Goal: Information Seeking & Learning: Learn about a topic

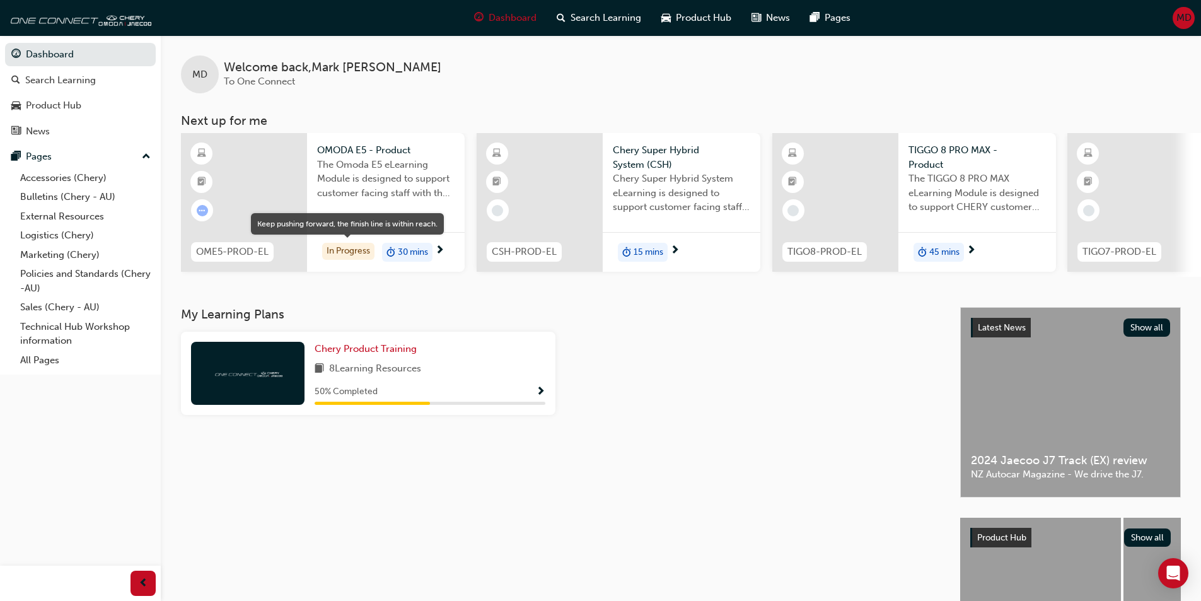
click at [349, 253] on div "In Progress" at bounding box center [348, 251] width 52 height 17
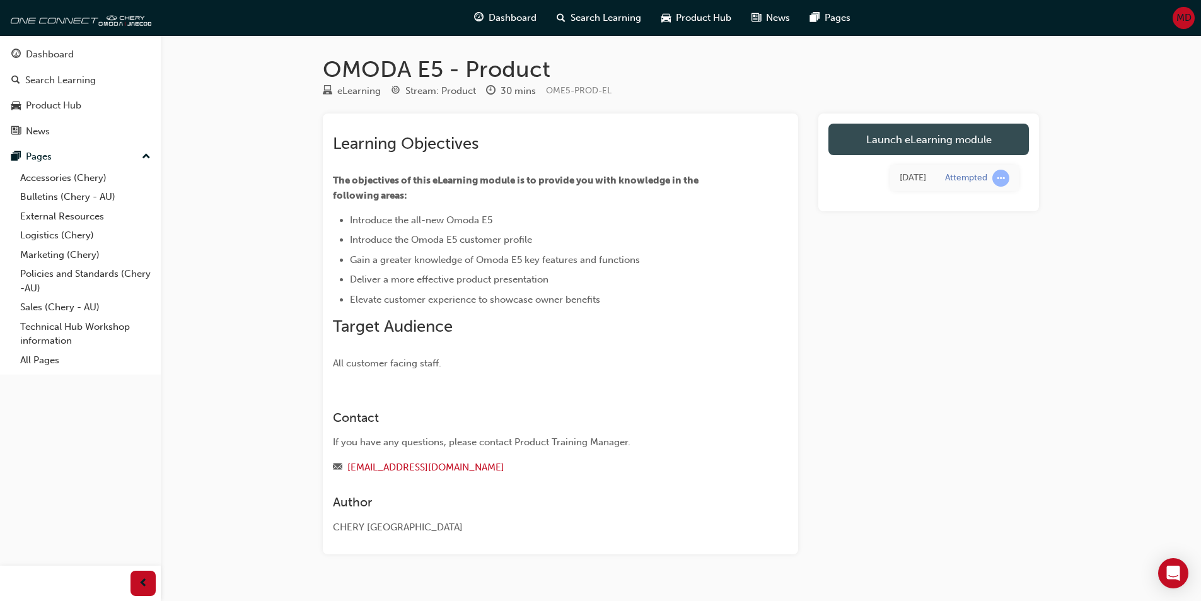
click at [921, 140] on link "Launch eLearning module" at bounding box center [928, 140] width 200 height 32
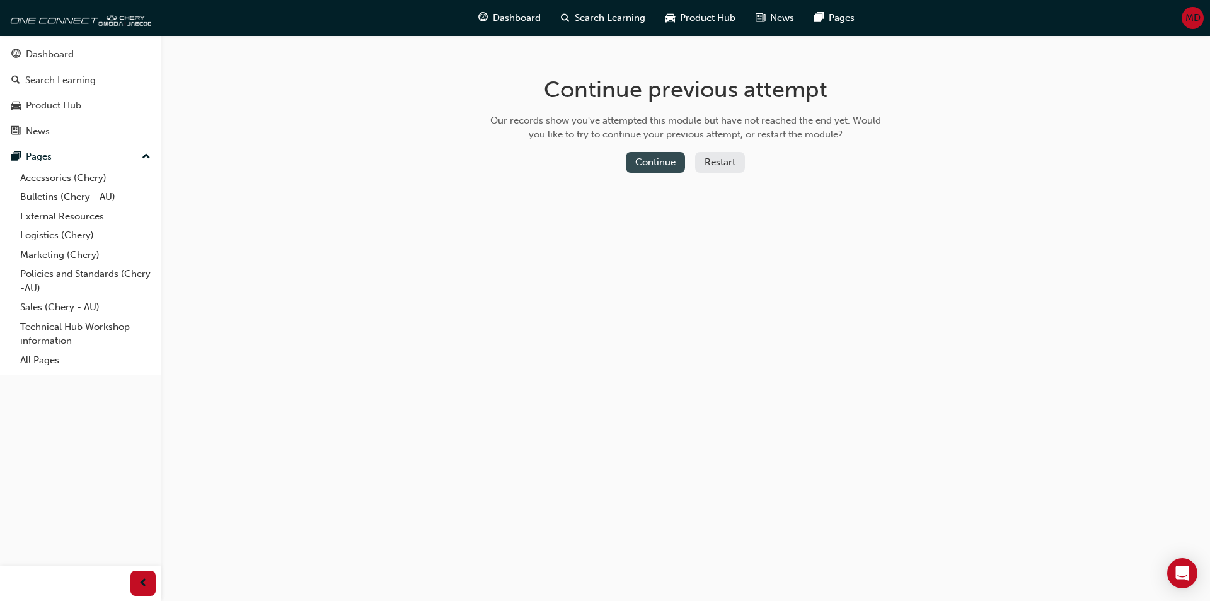
click at [659, 163] on button "Continue" at bounding box center [655, 162] width 59 height 21
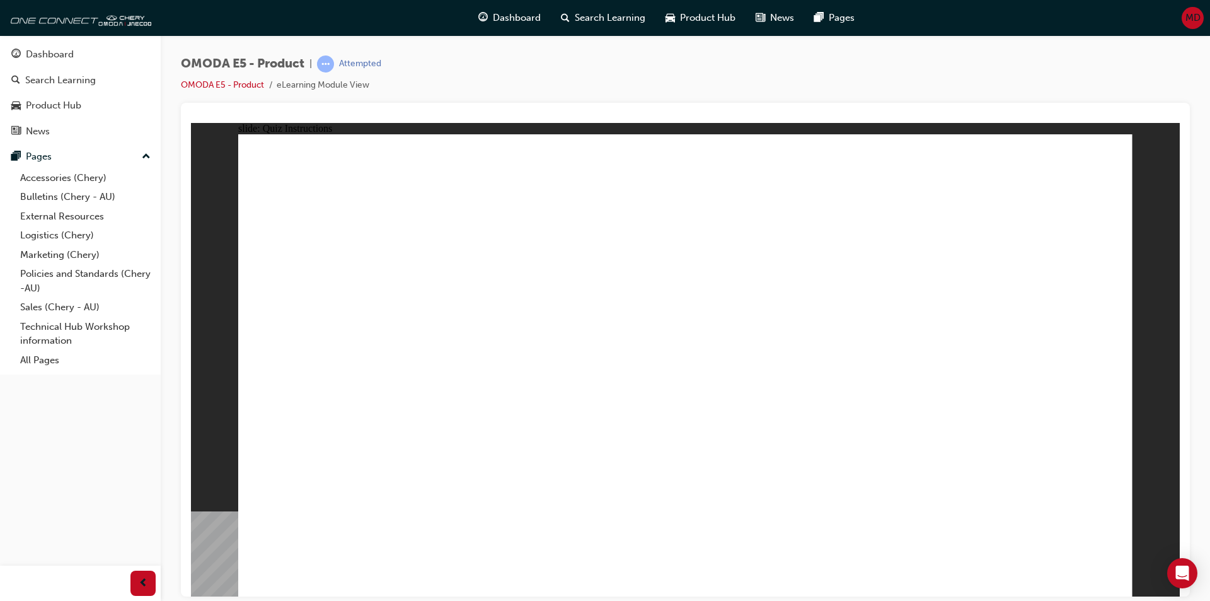
radio input "true"
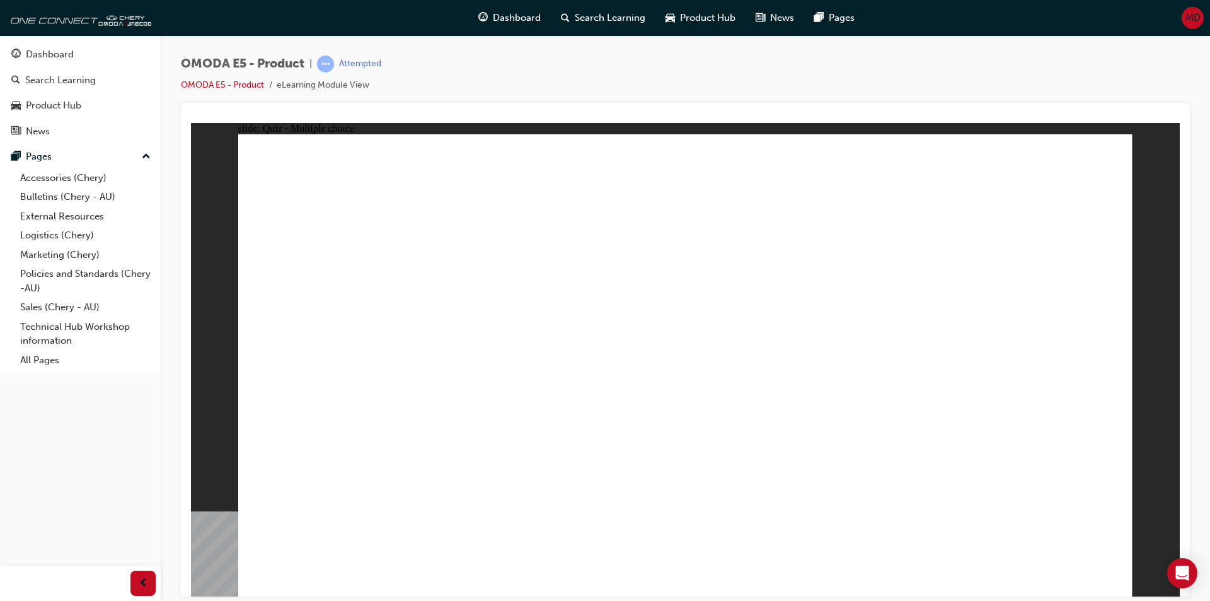
radio input "true"
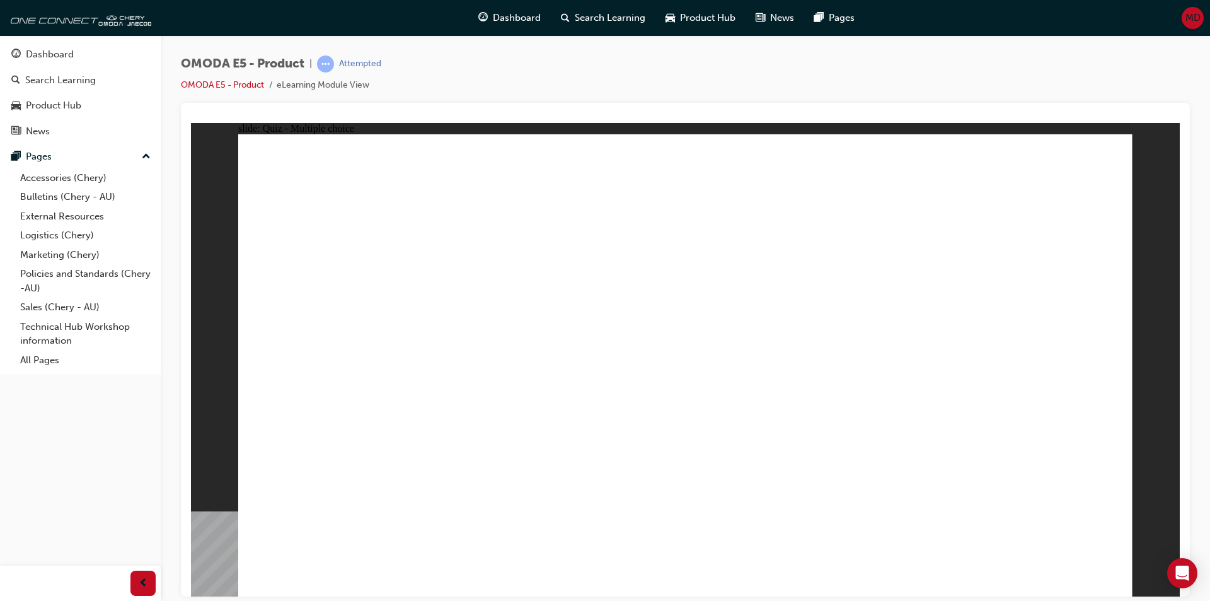
radio input "true"
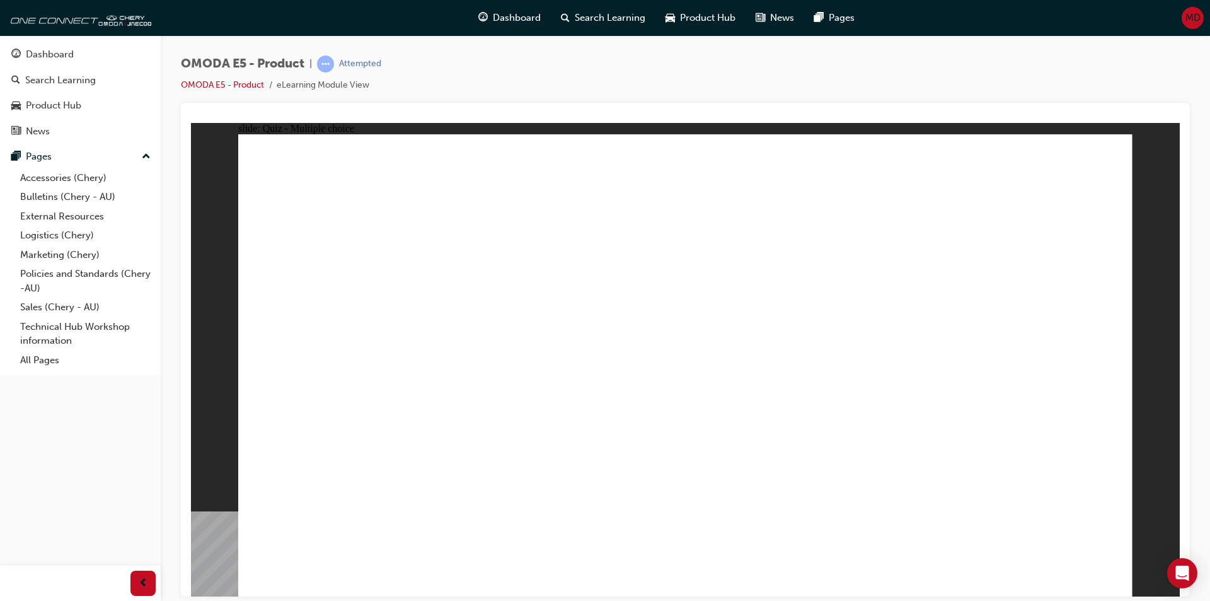
radio input "true"
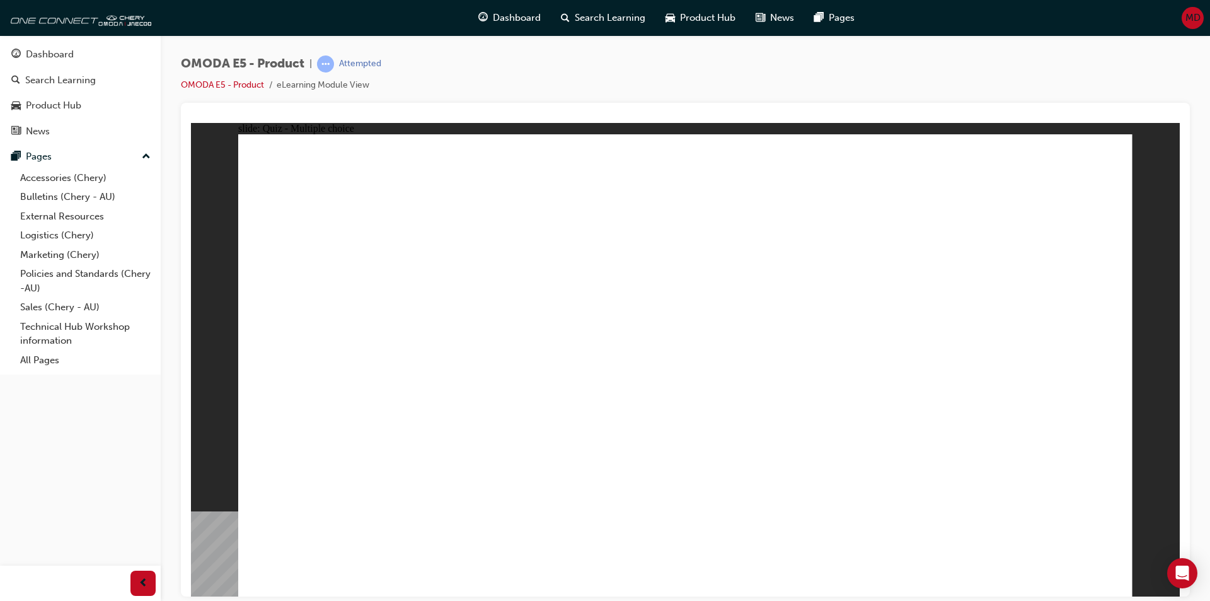
radio input "true"
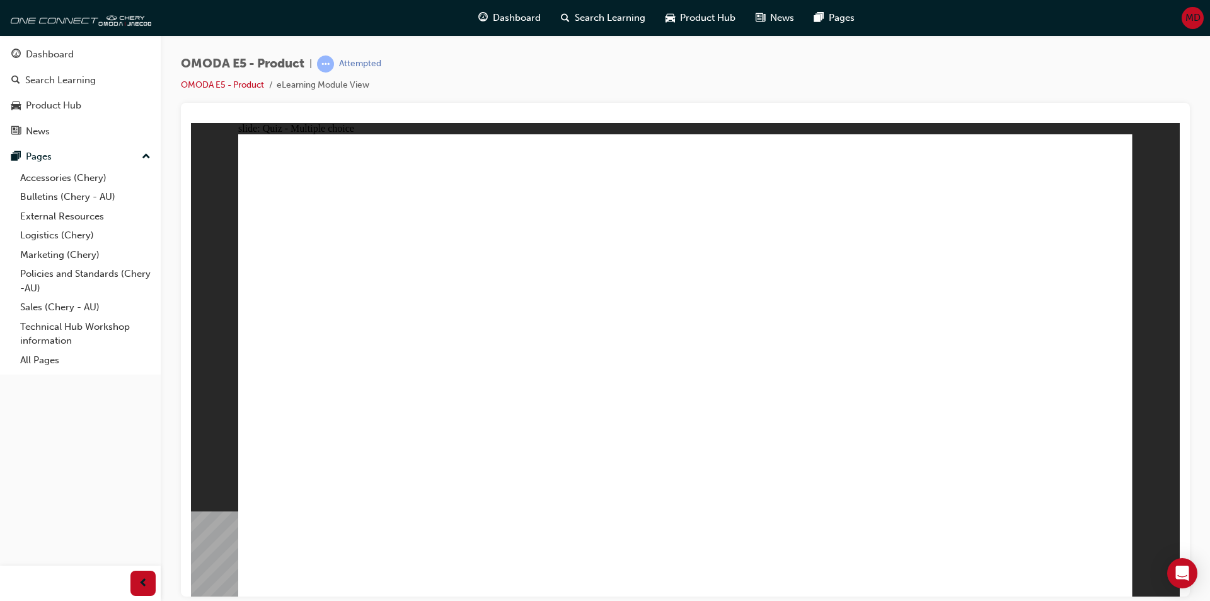
radio input "true"
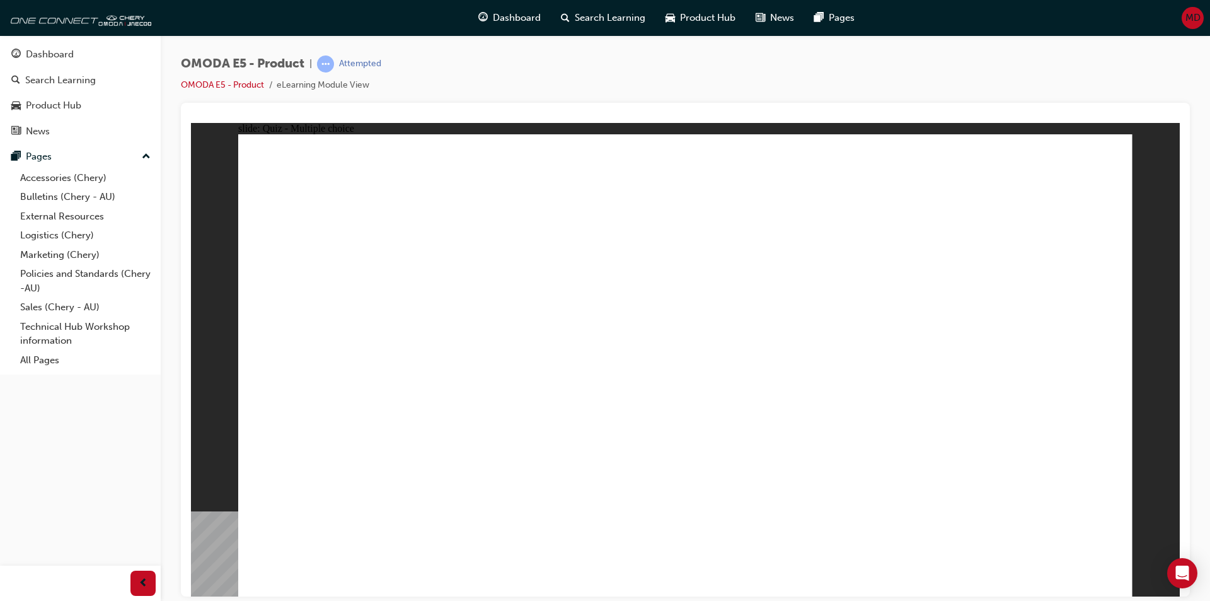
radio input "true"
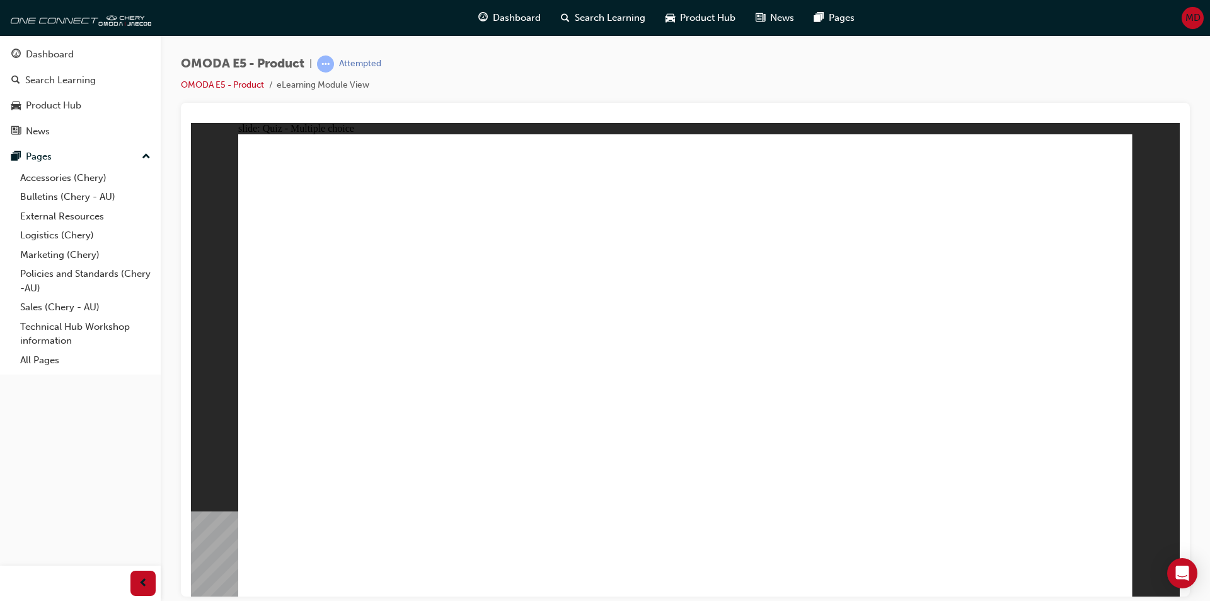
radio input "true"
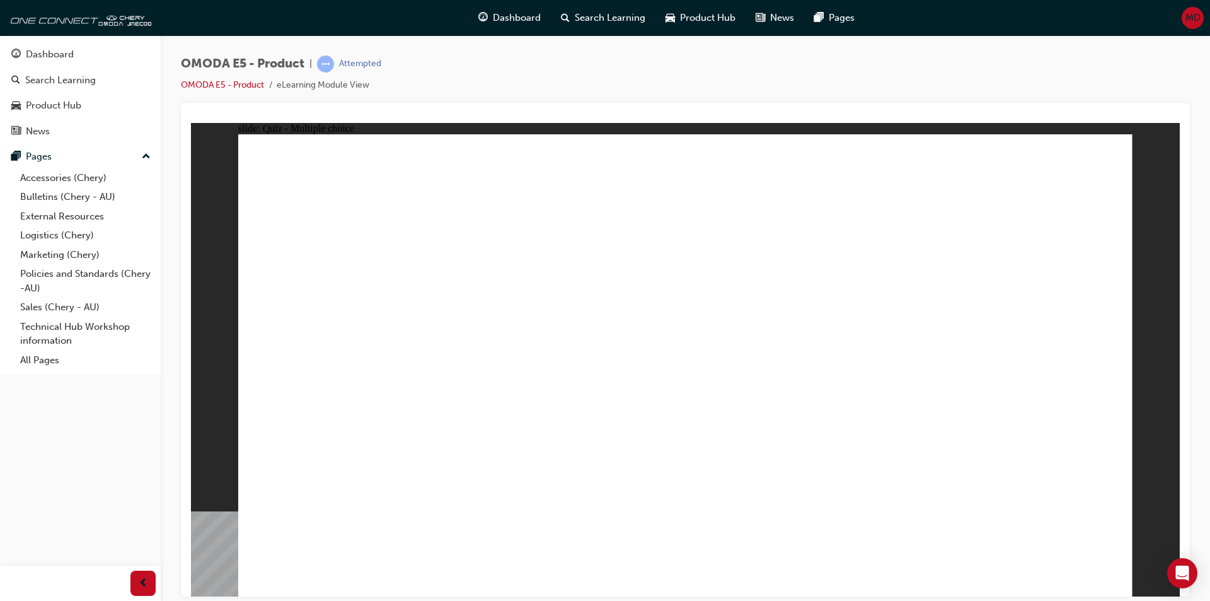
radio input "true"
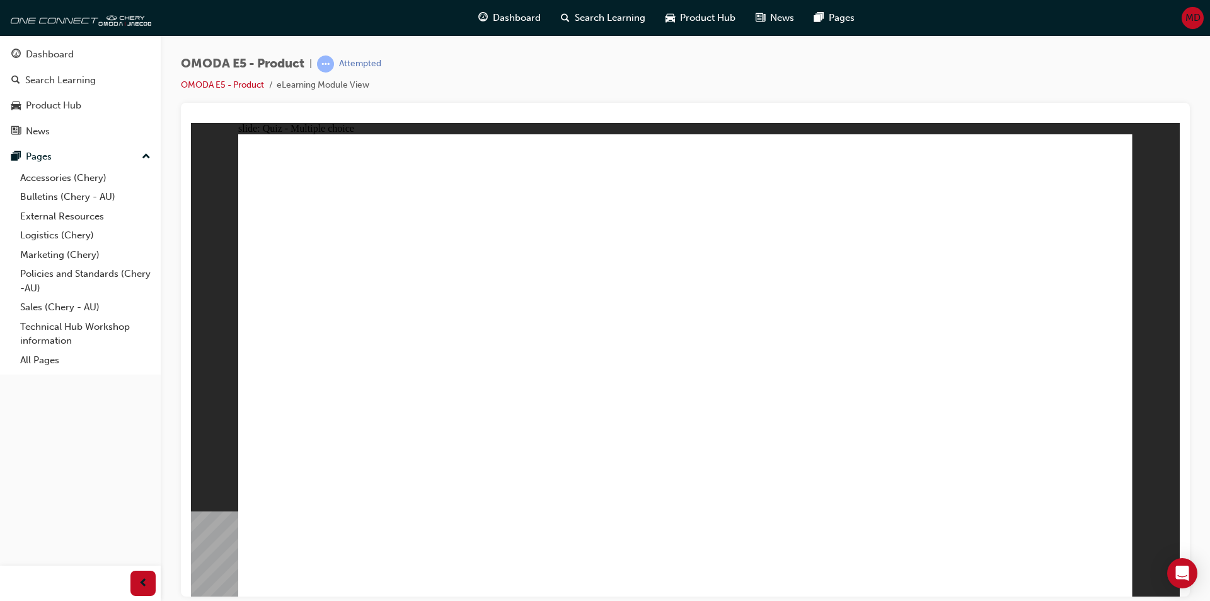
radio input "true"
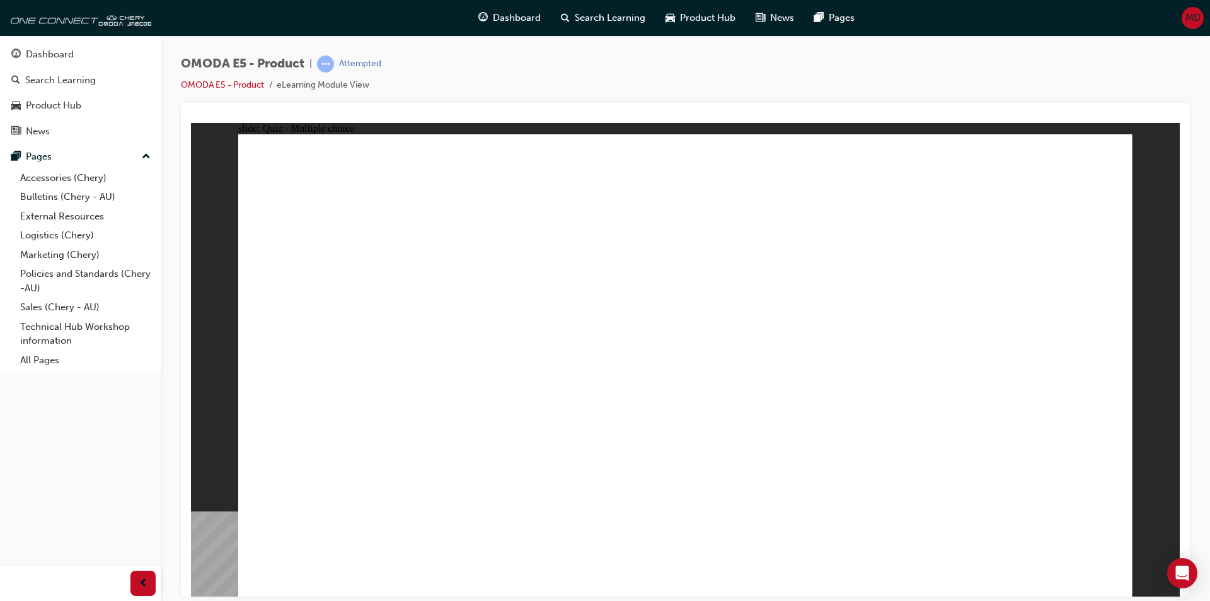
radio input "true"
drag, startPoint x: 294, startPoint y: 265, endPoint x: 540, endPoint y: 325, distance: 252.3
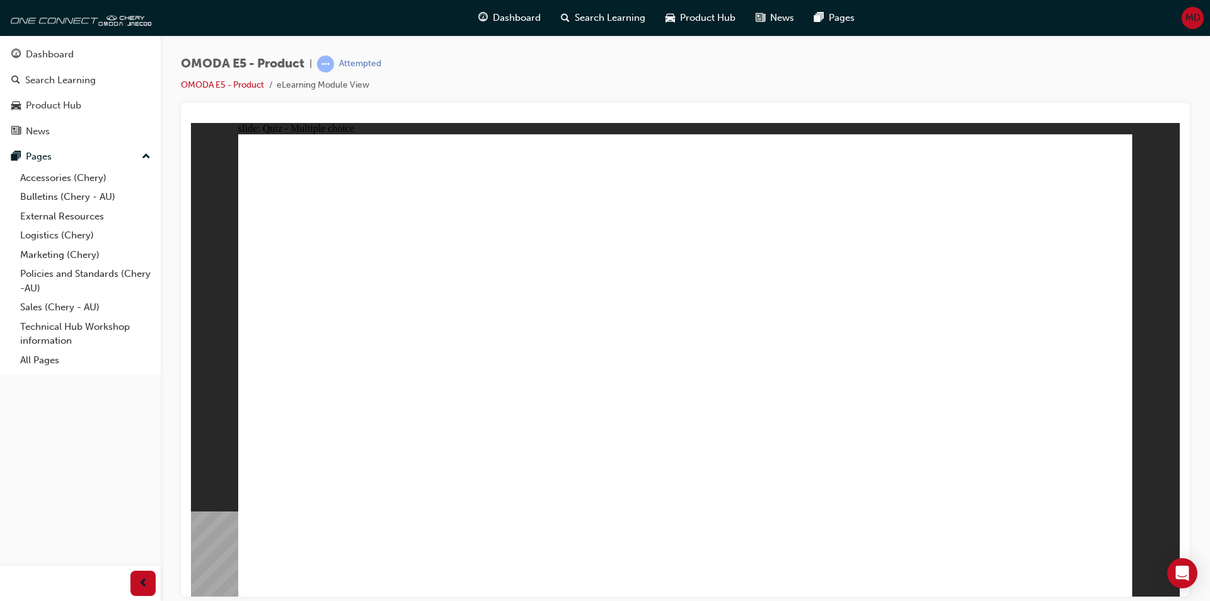
drag, startPoint x: 446, startPoint y: 315, endPoint x: 375, endPoint y: 316, distance: 70.6
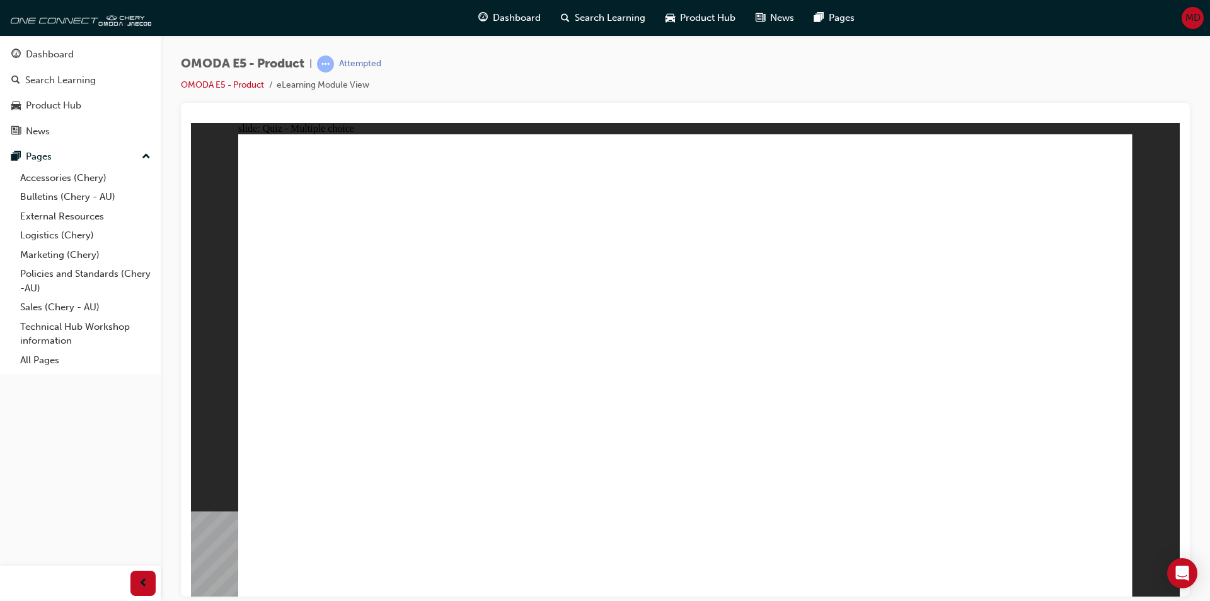
radio input "true"
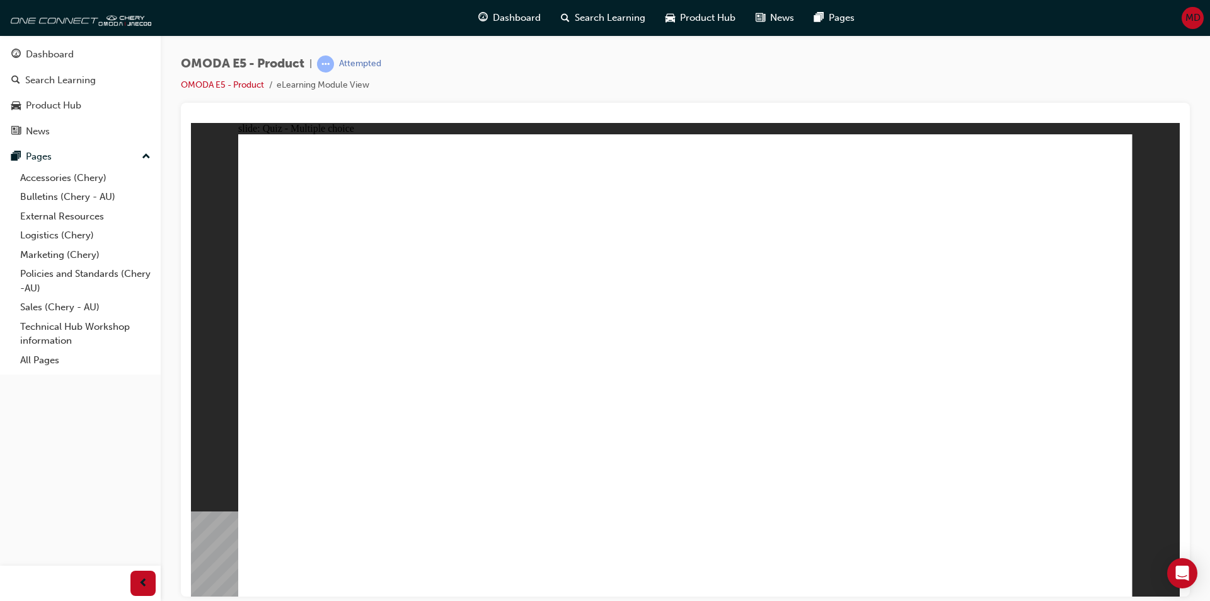
radio input "true"
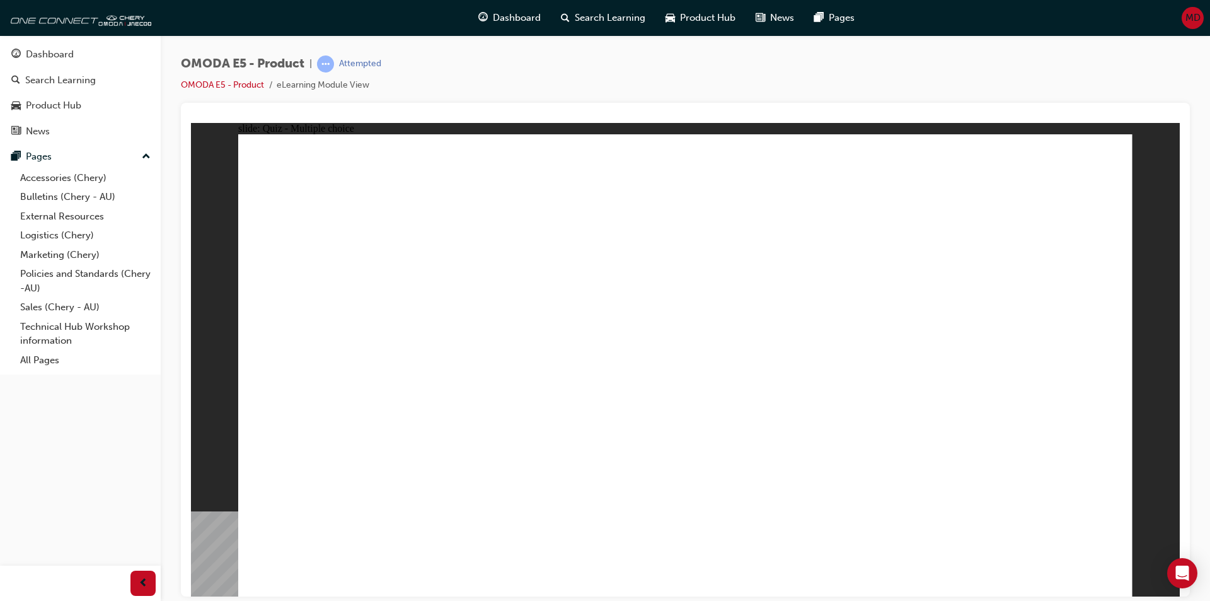
radio input "true"
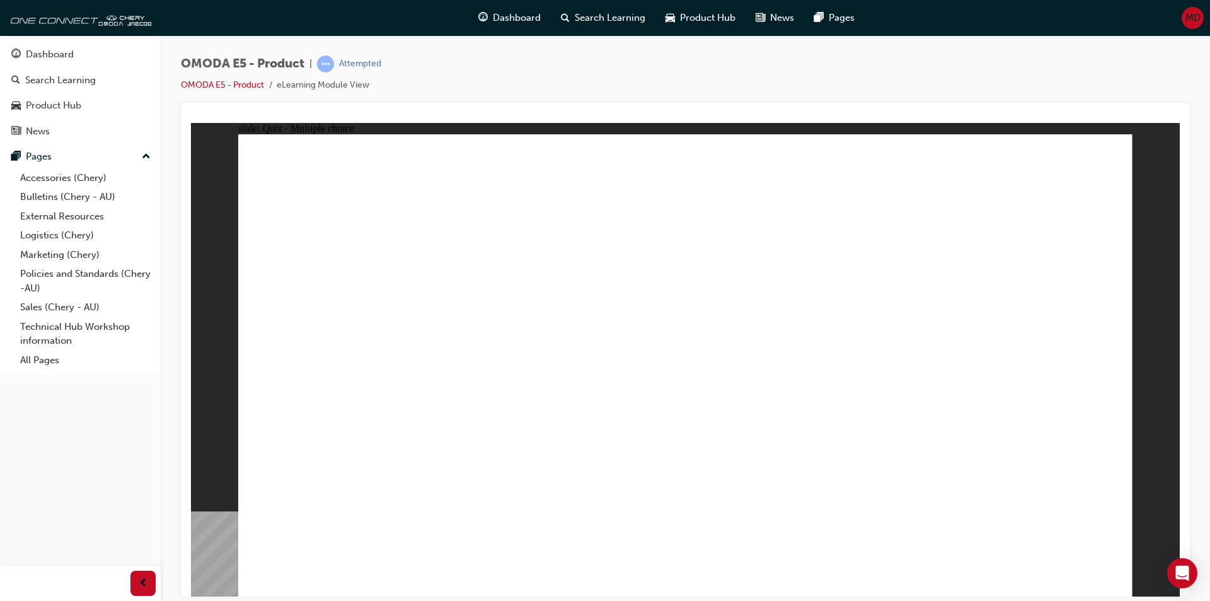
radio input "true"
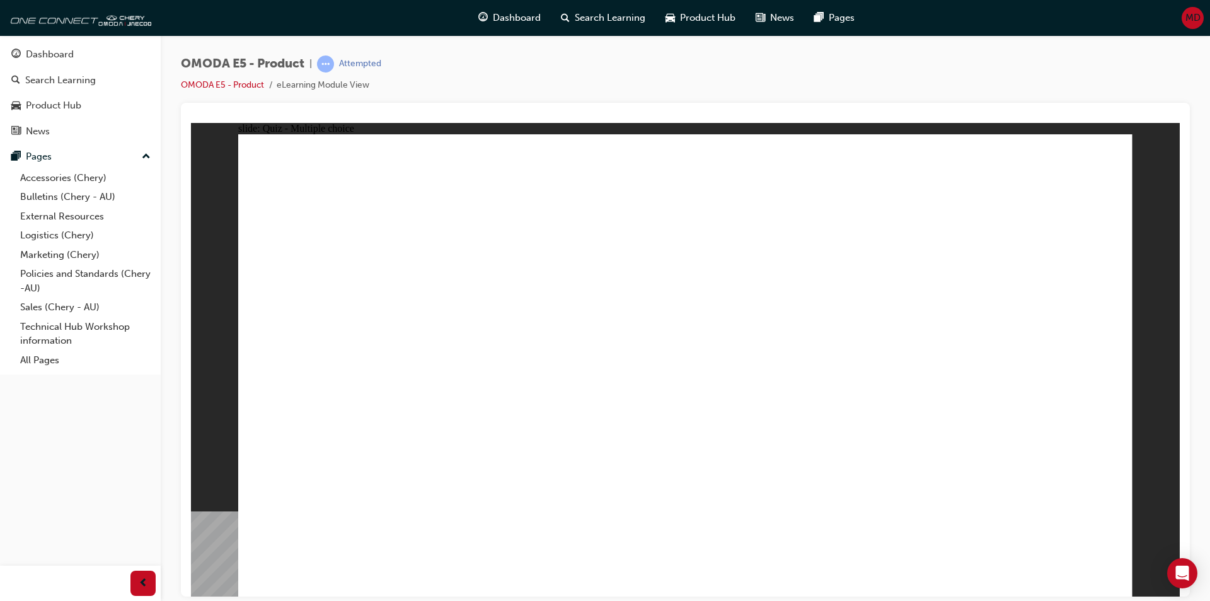
radio input "false"
radio input "true"
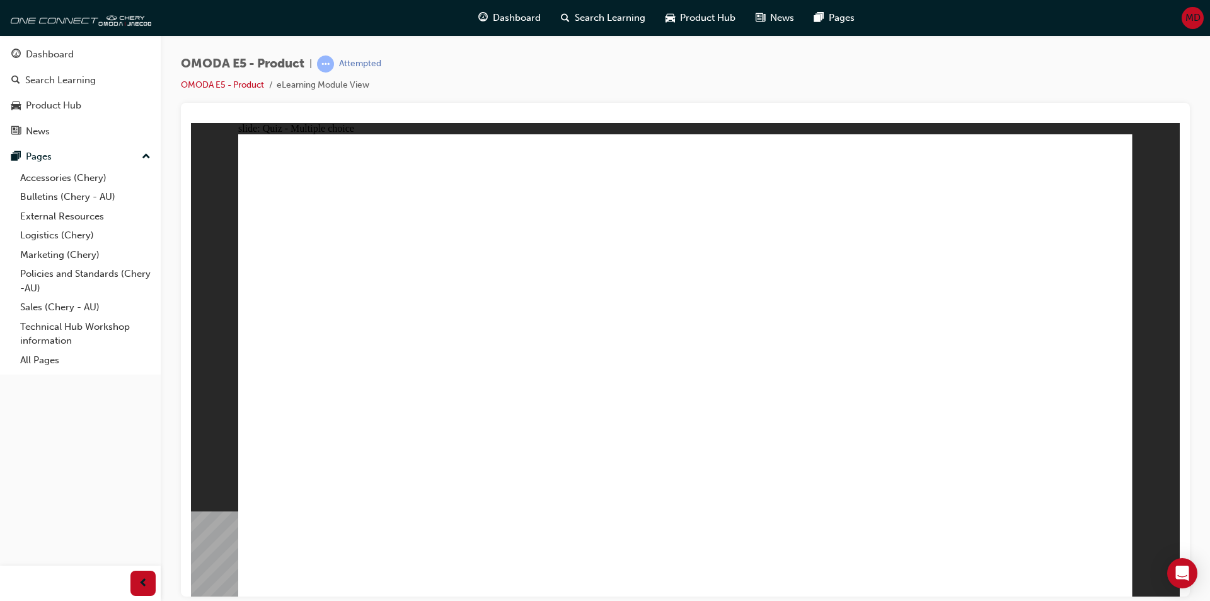
radio input "true"
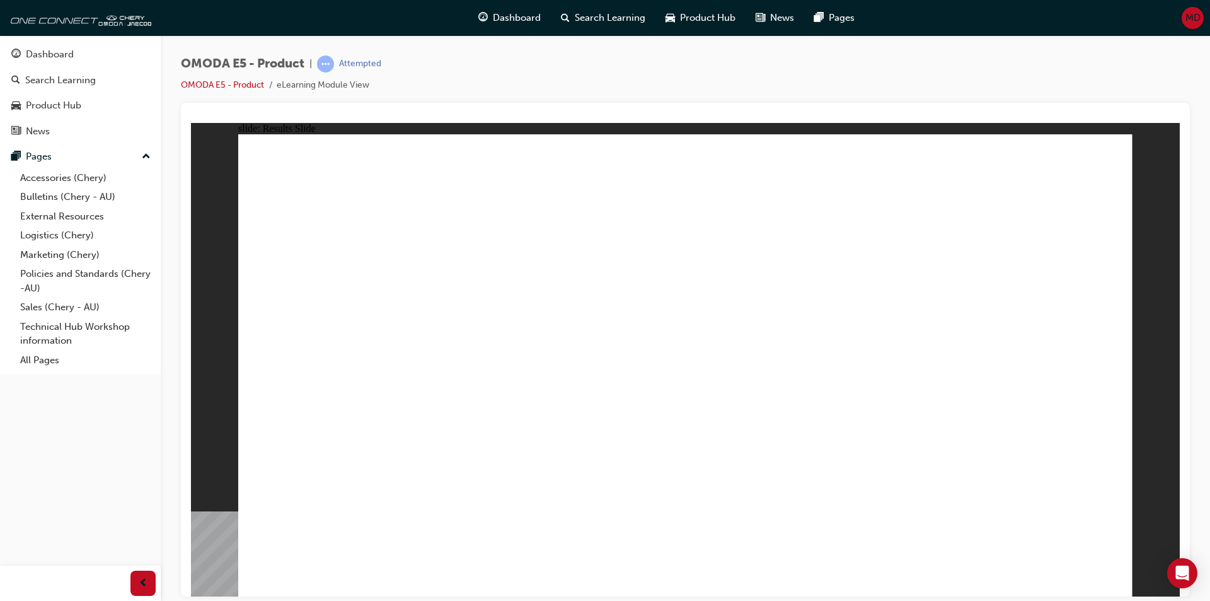
radio input "true"
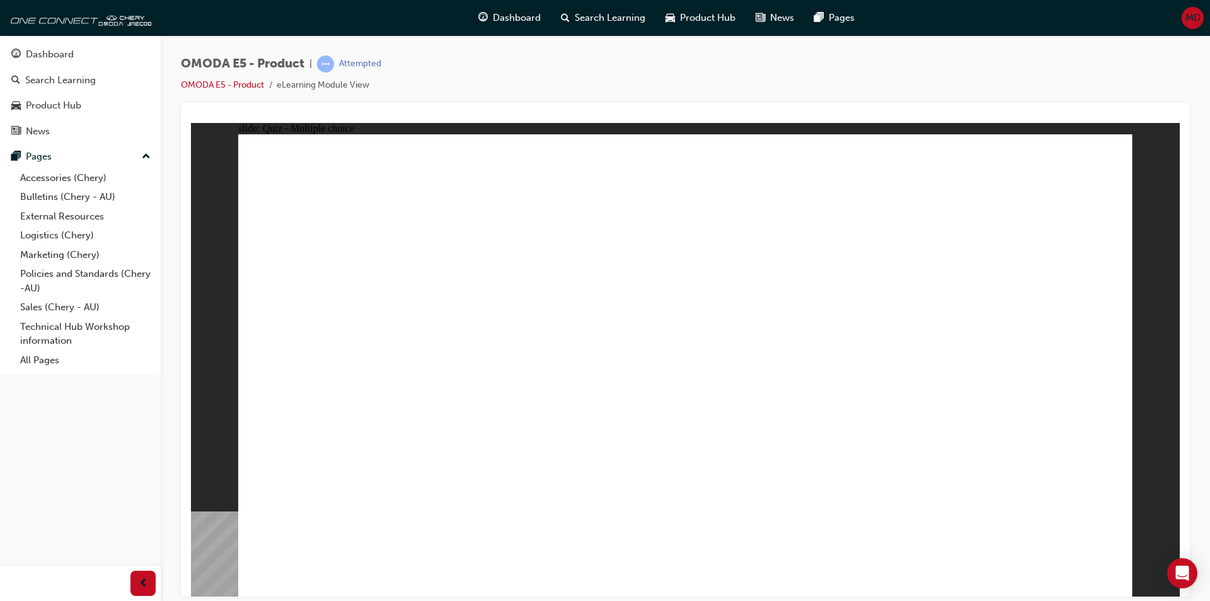
radio input "true"
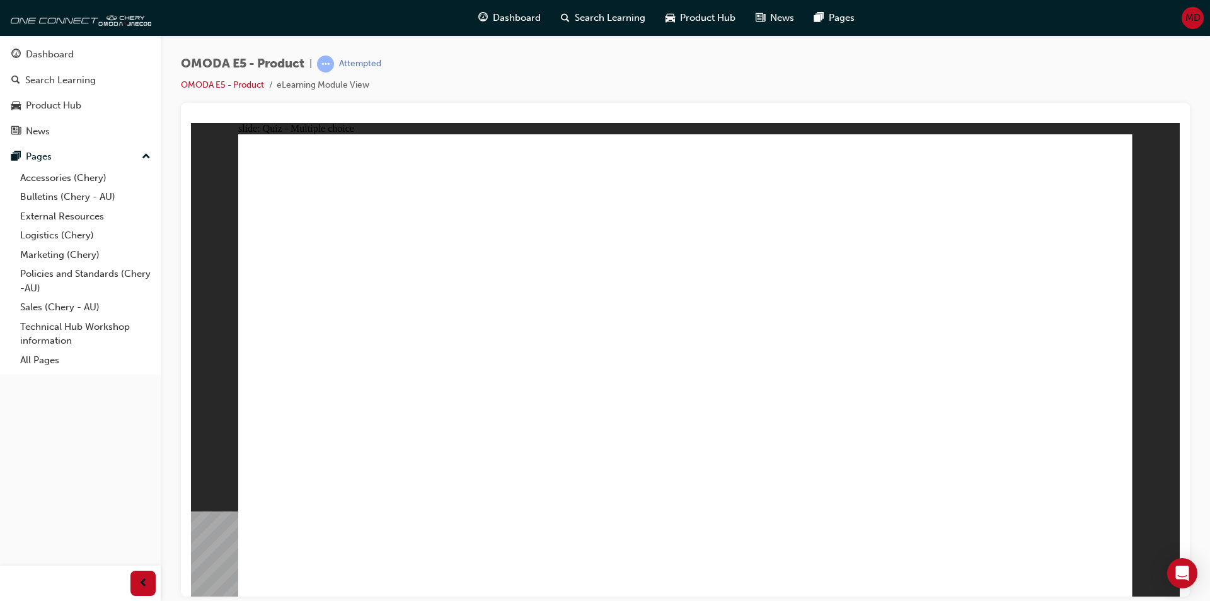
radio input "true"
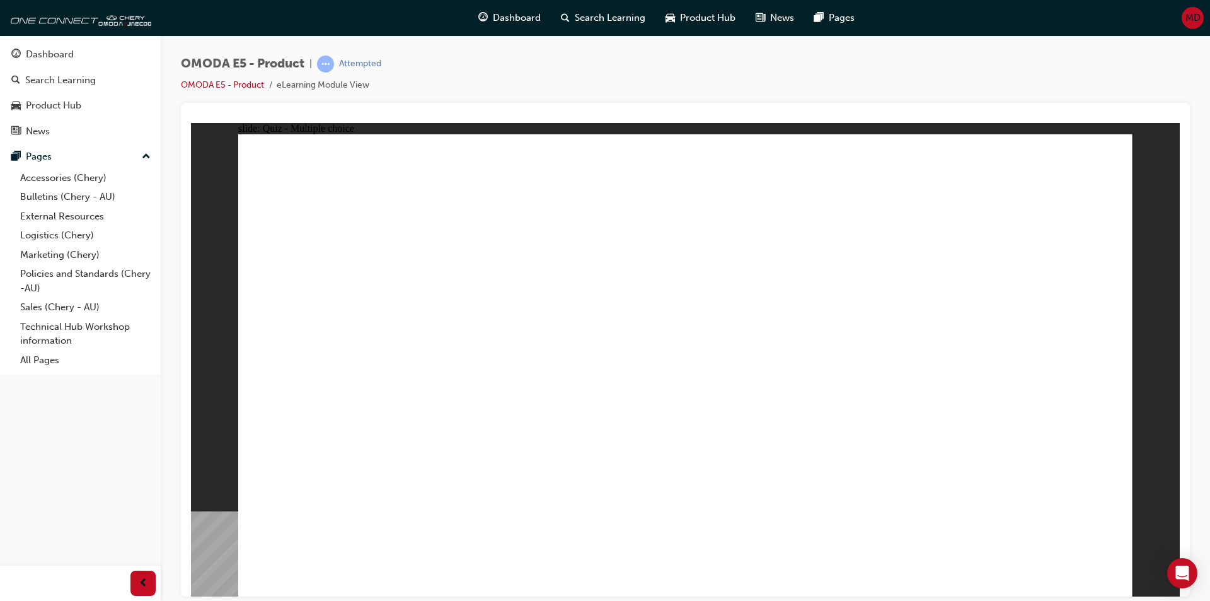
radio input "true"
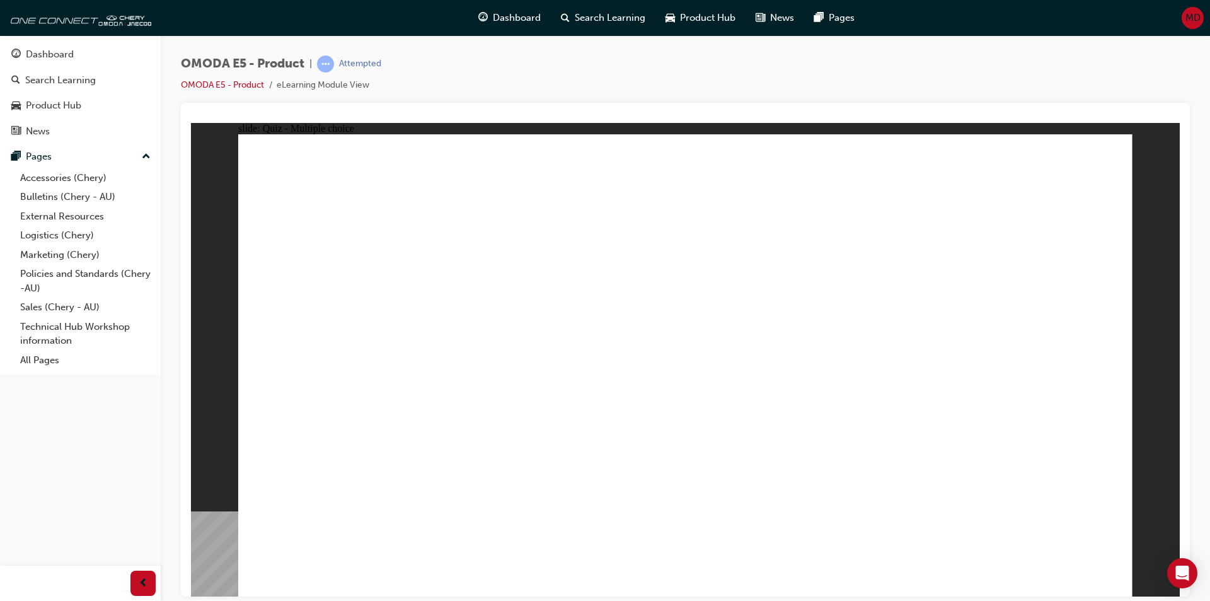
radio input "true"
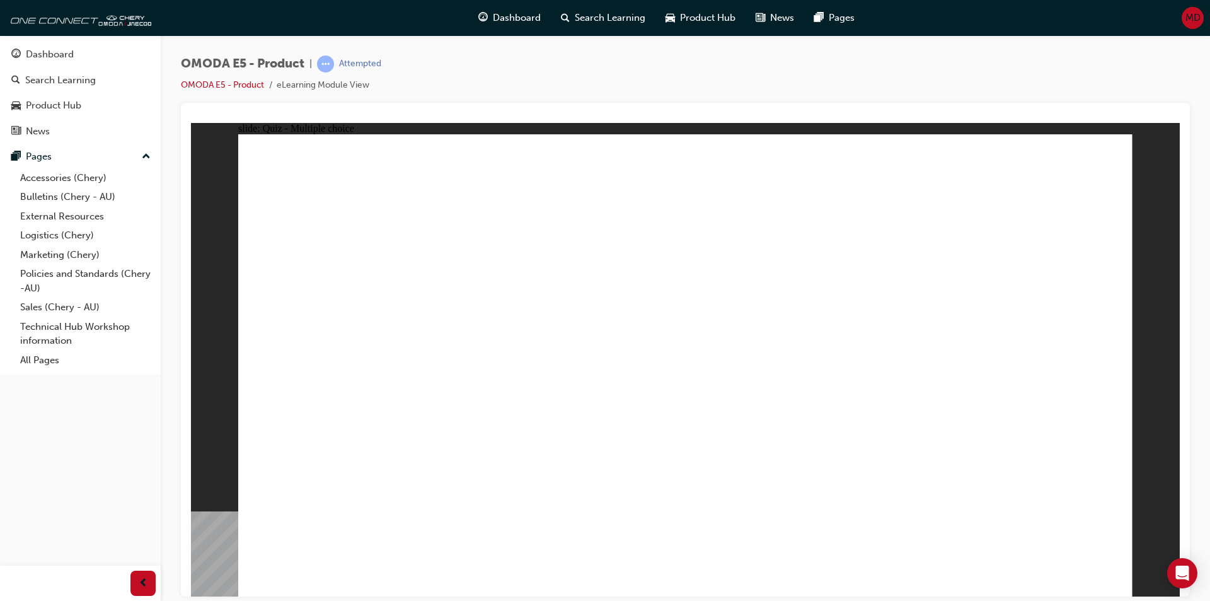
radio input "true"
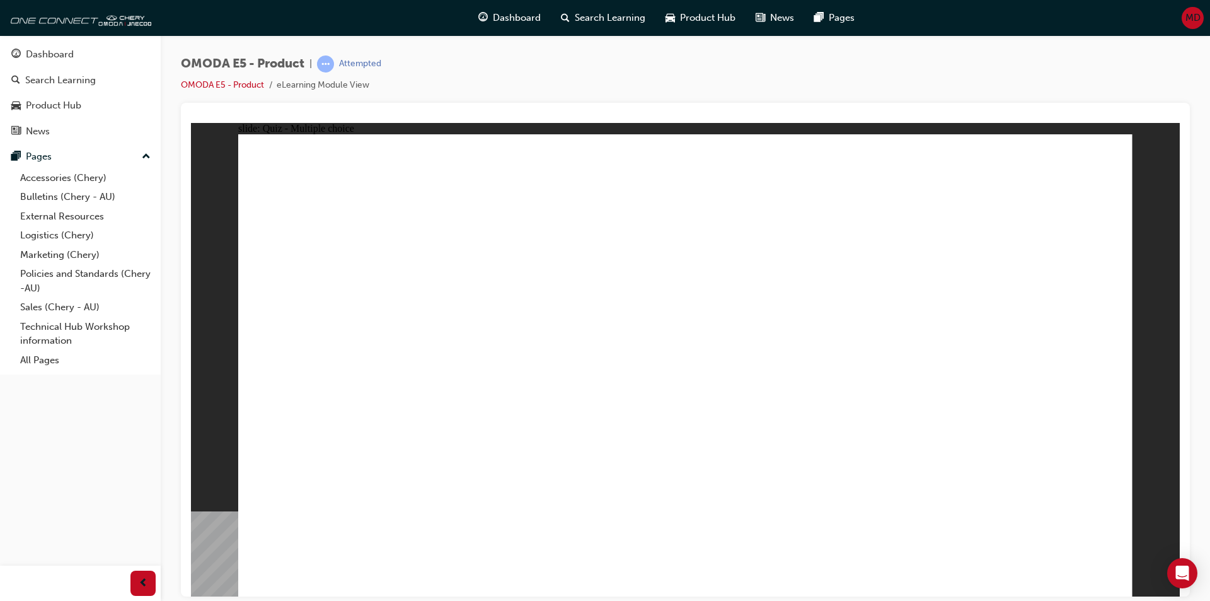
radio input "true"
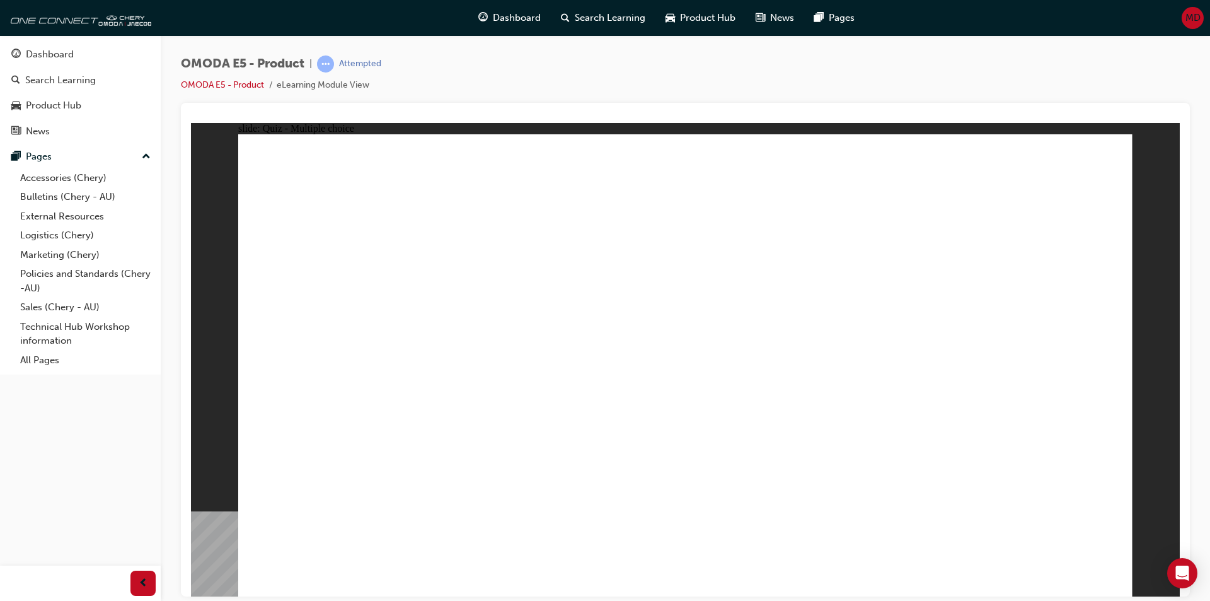
radio input "true"
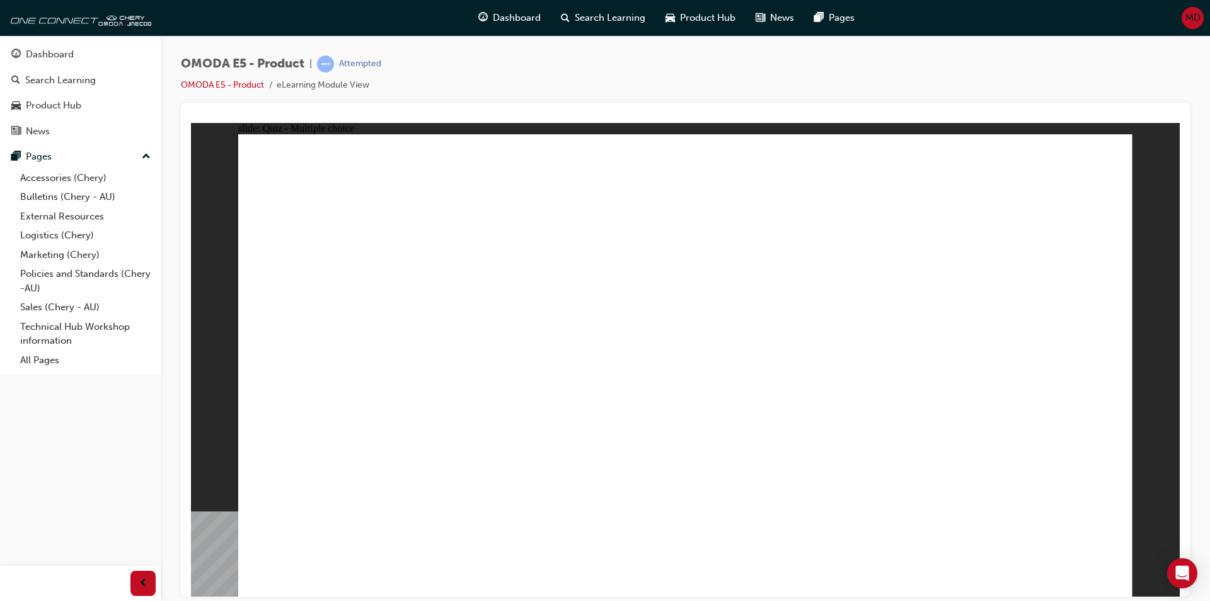
radio input "true"
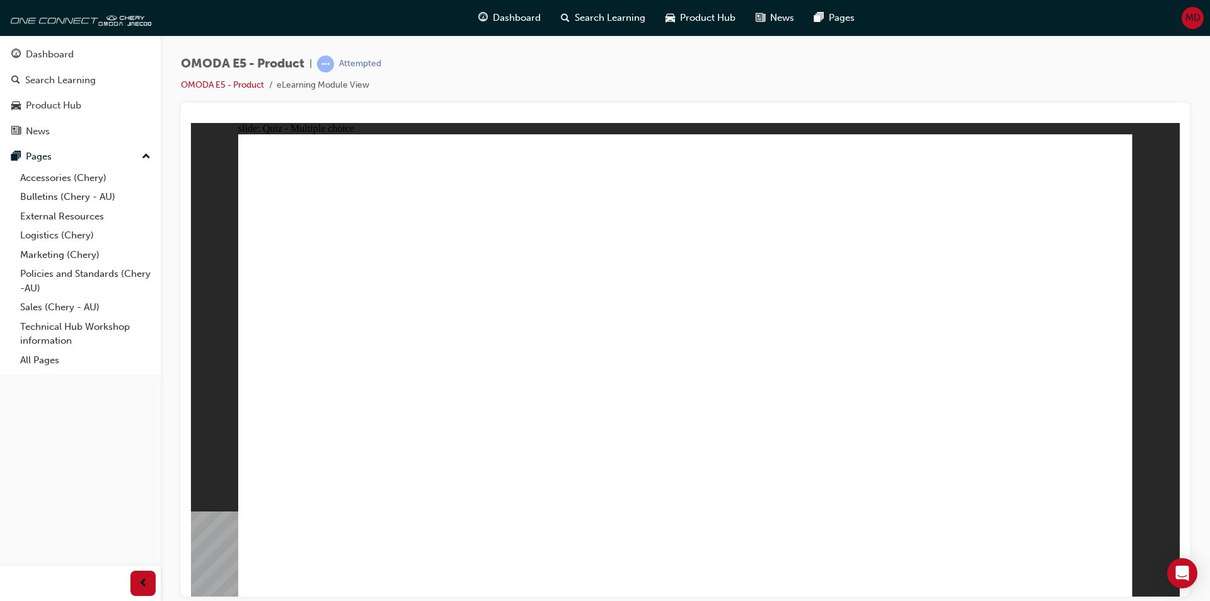
radio input "true"
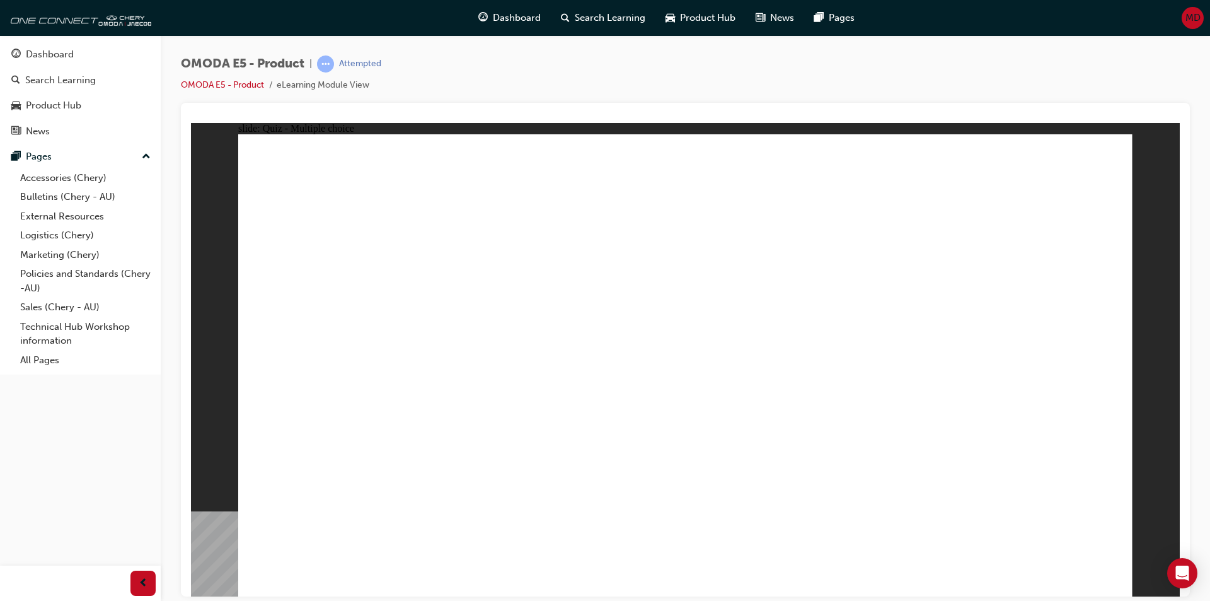
radio input "true"
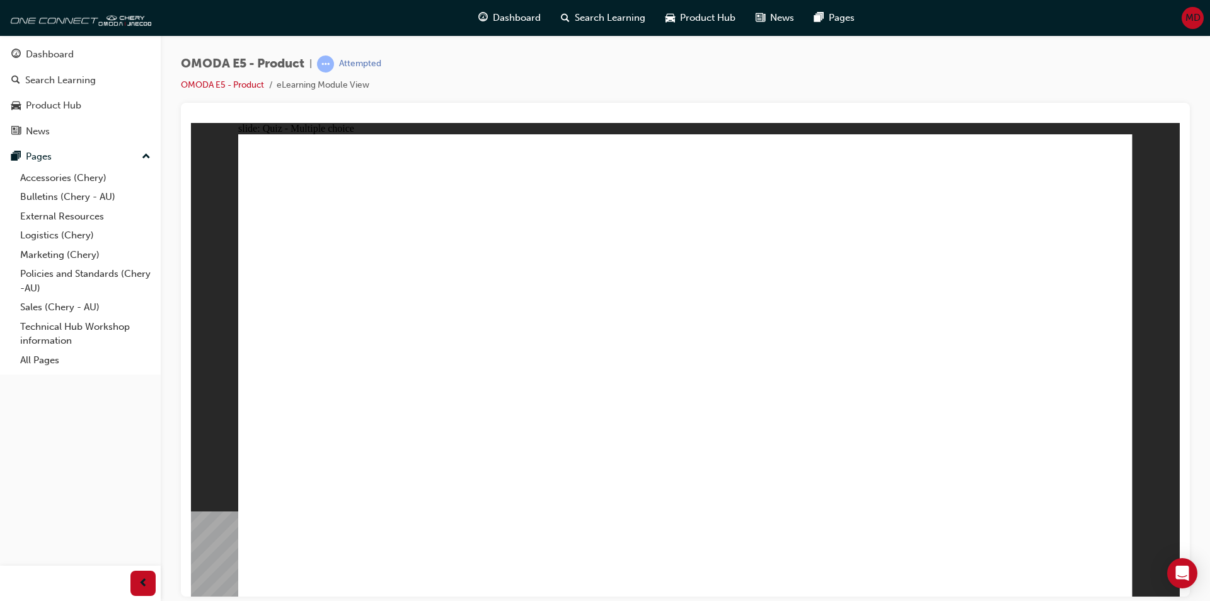
radio input "true"
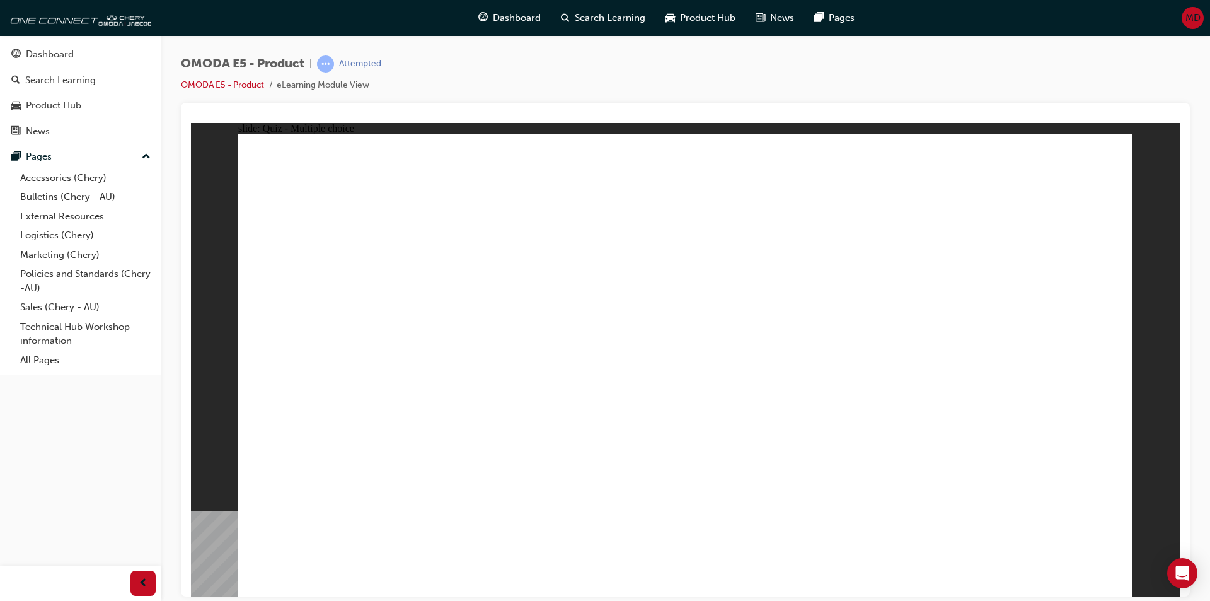
radio input "true"
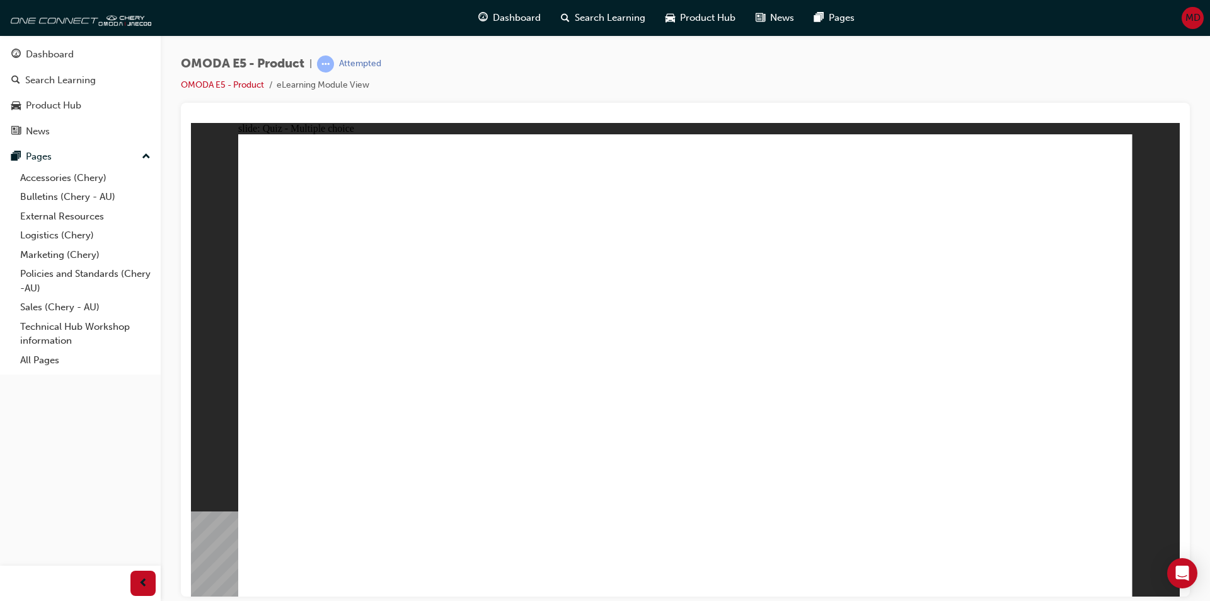
radio input "true"
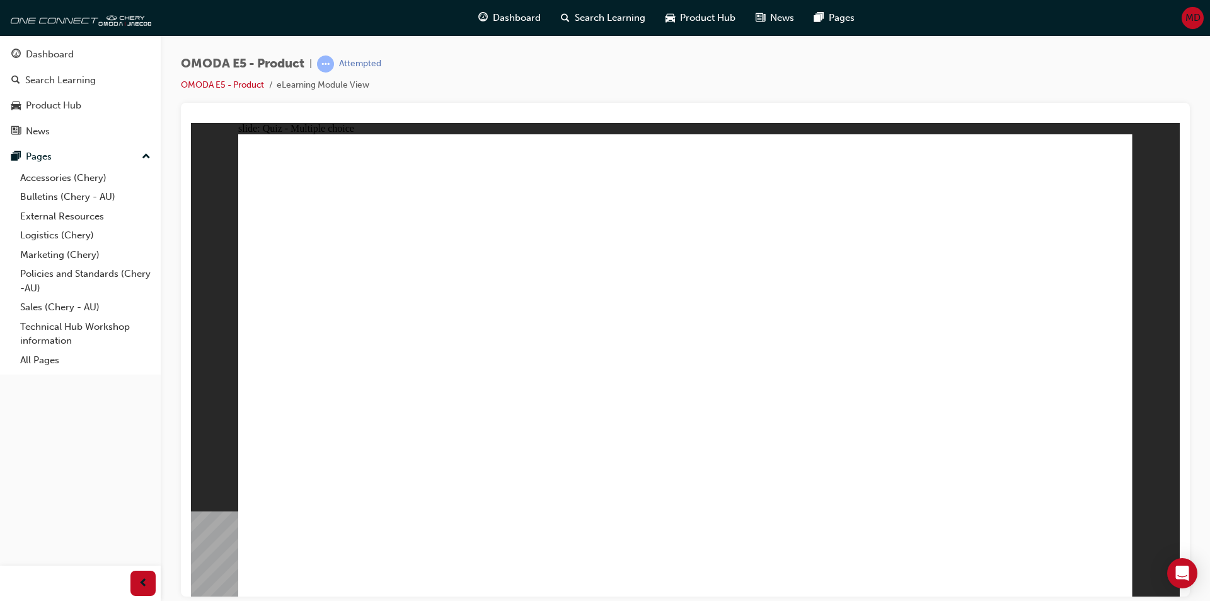
radio input "true"
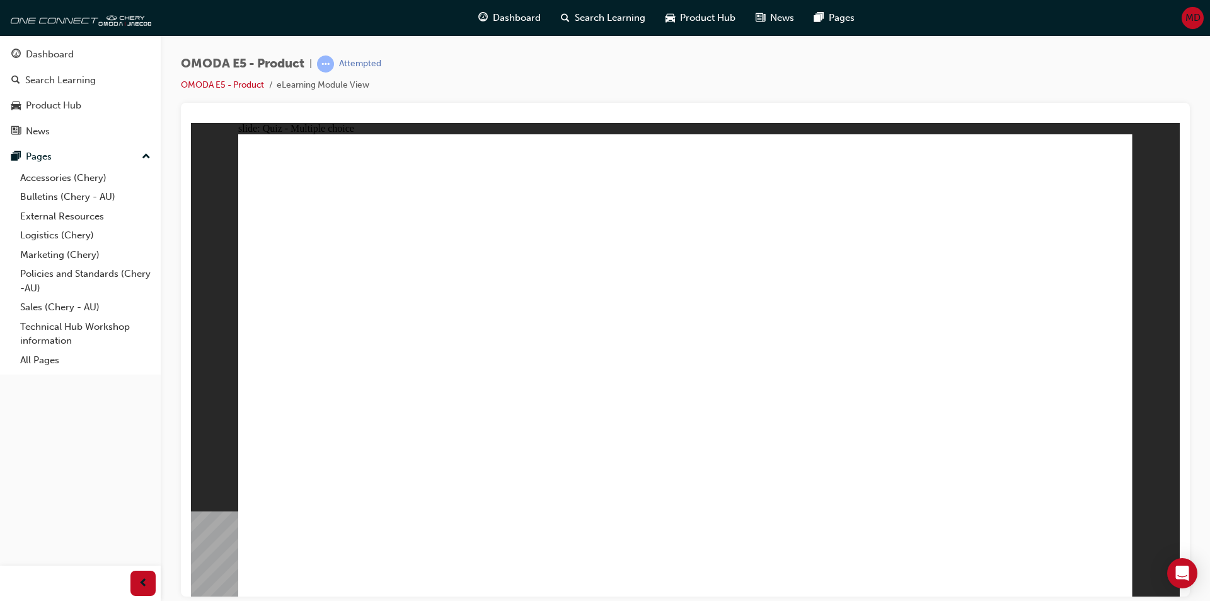
radio input "true"
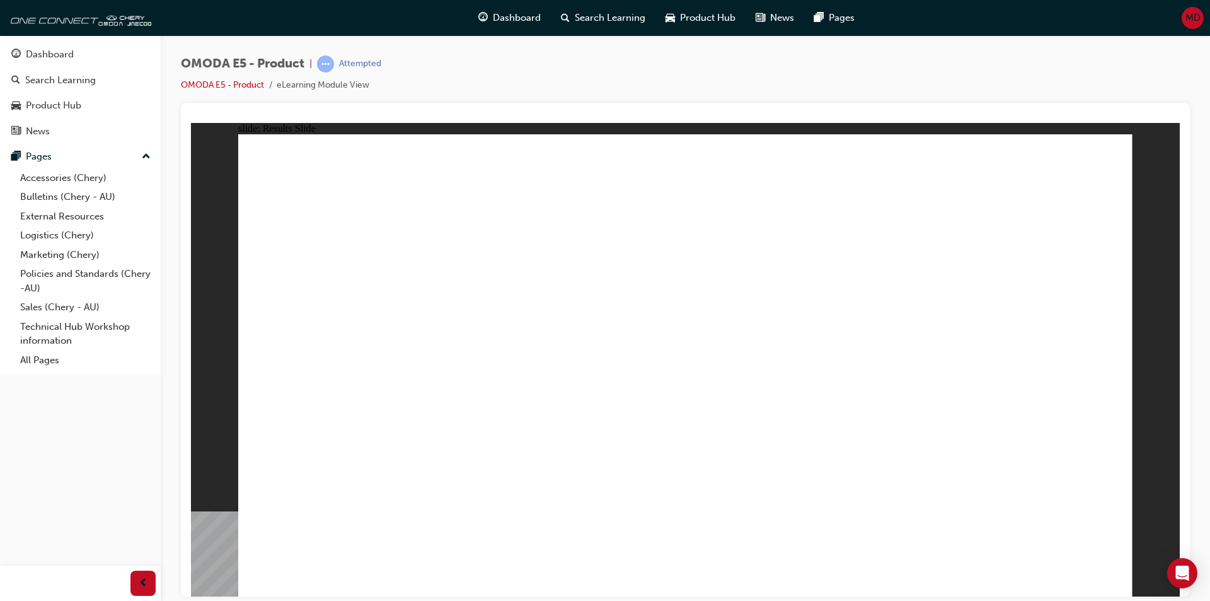
radio input "true"
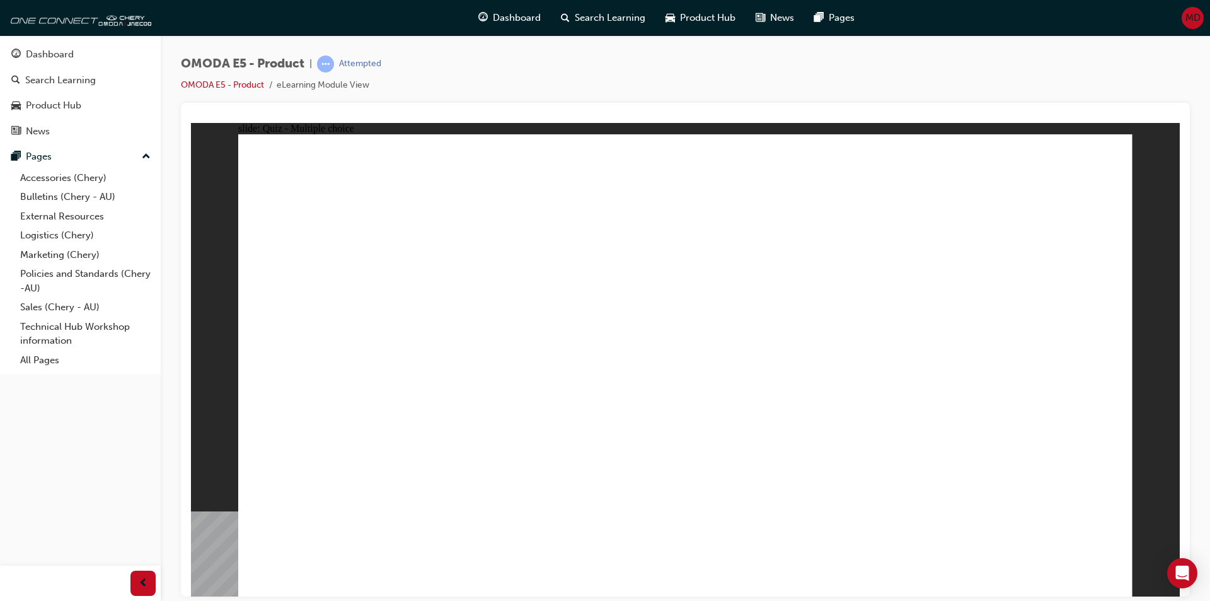
radio input "true"
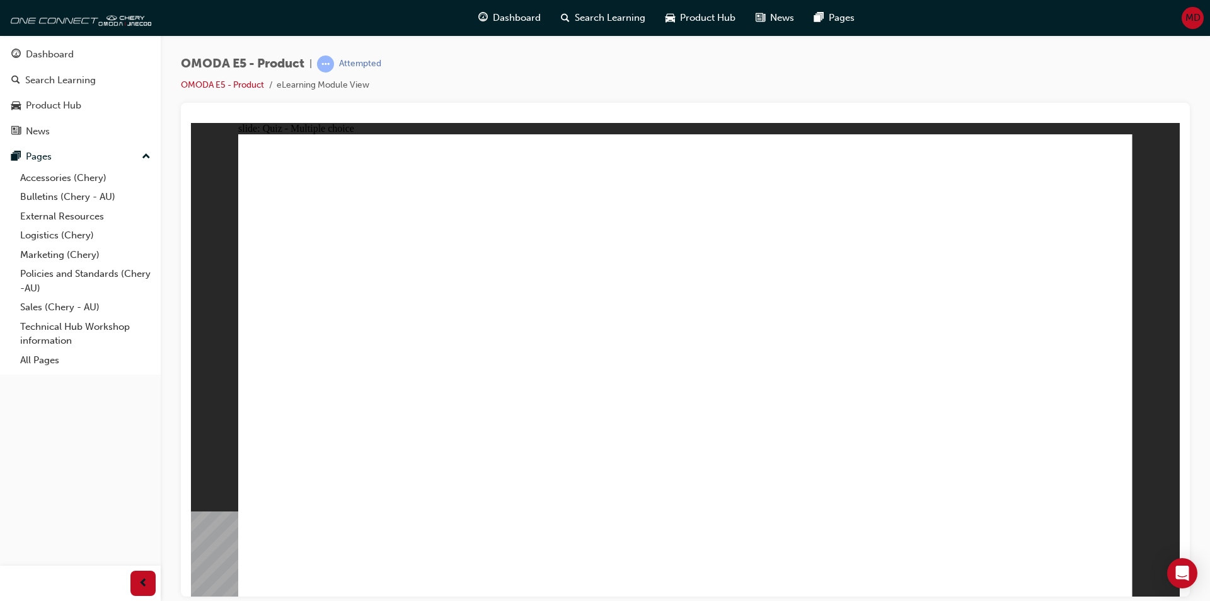
radio input "true"
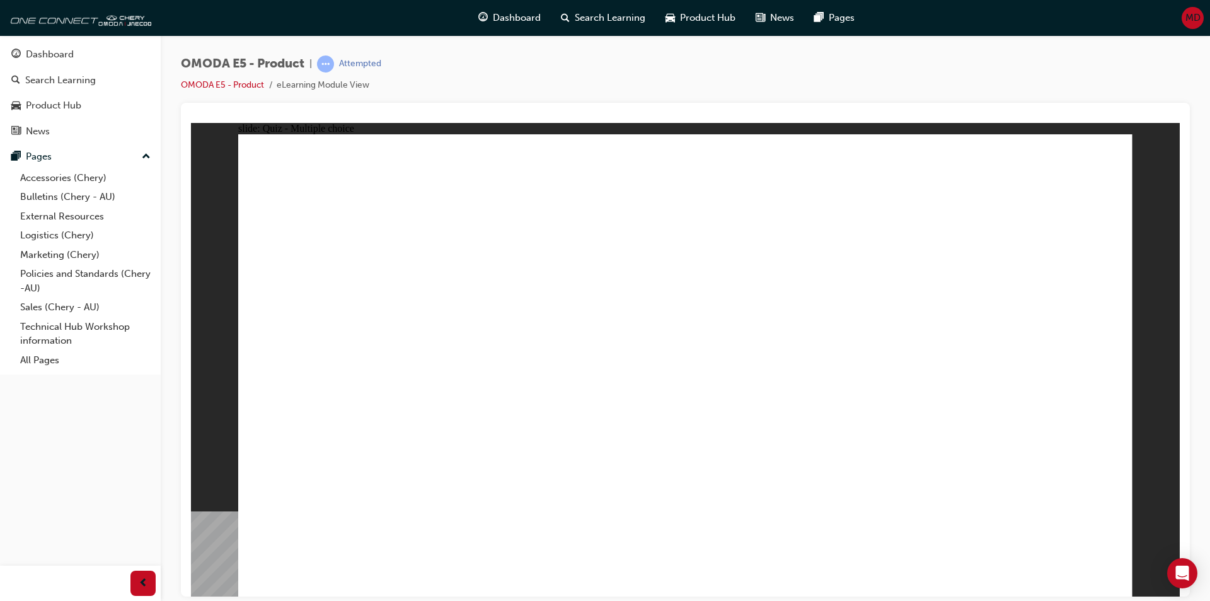
radio input "true"
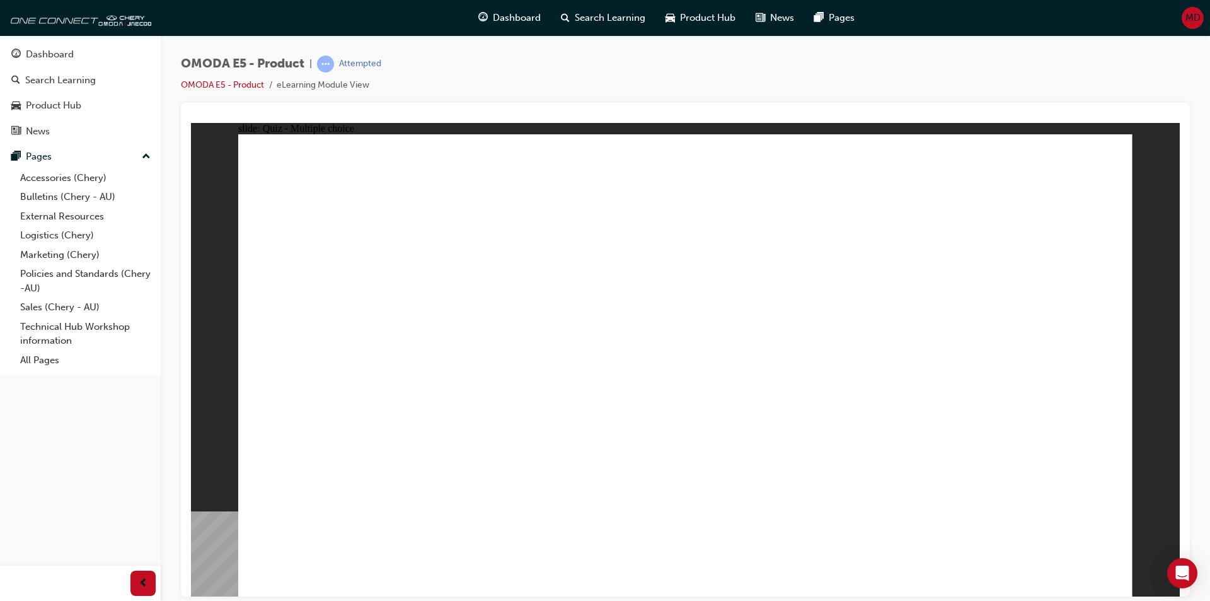
radio input "true"
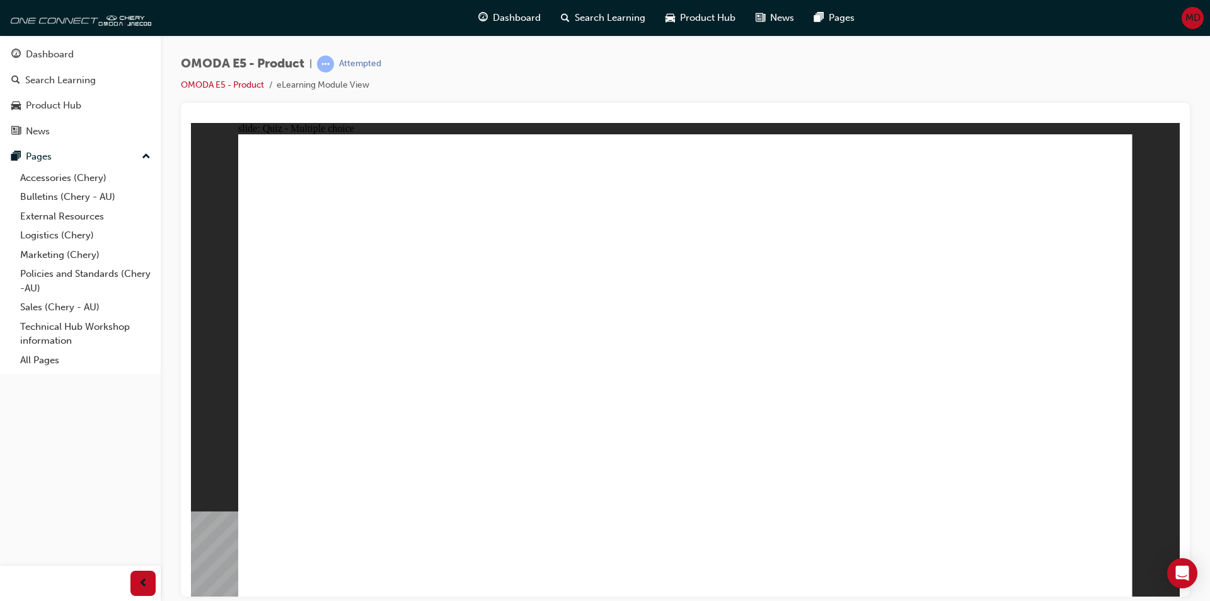
radio input "true"
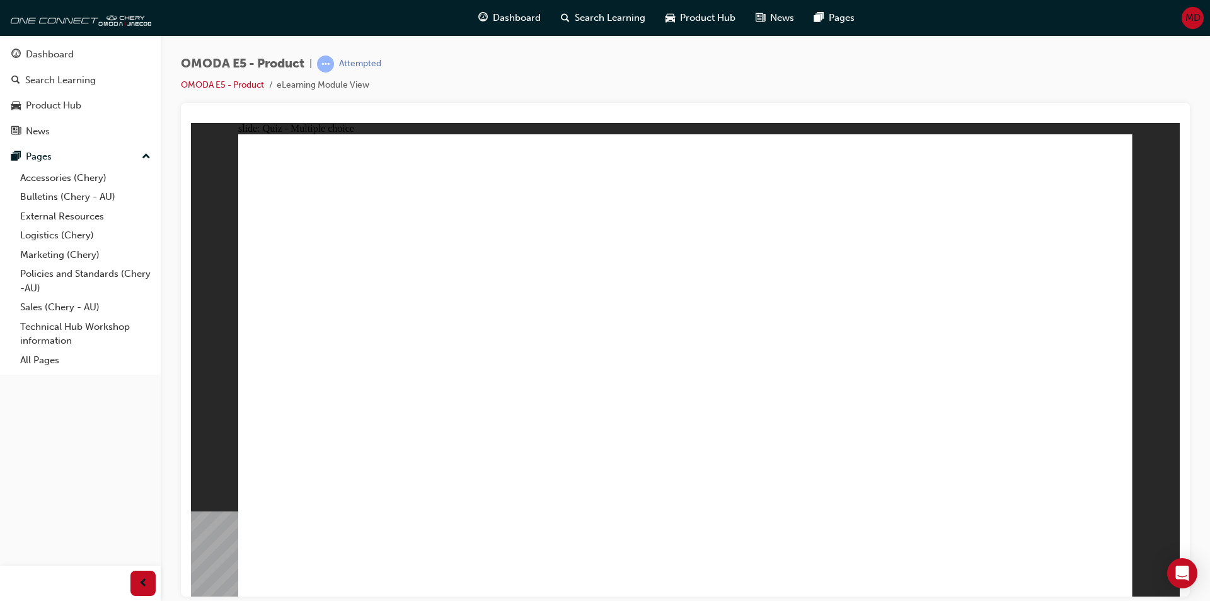
radio input "true"
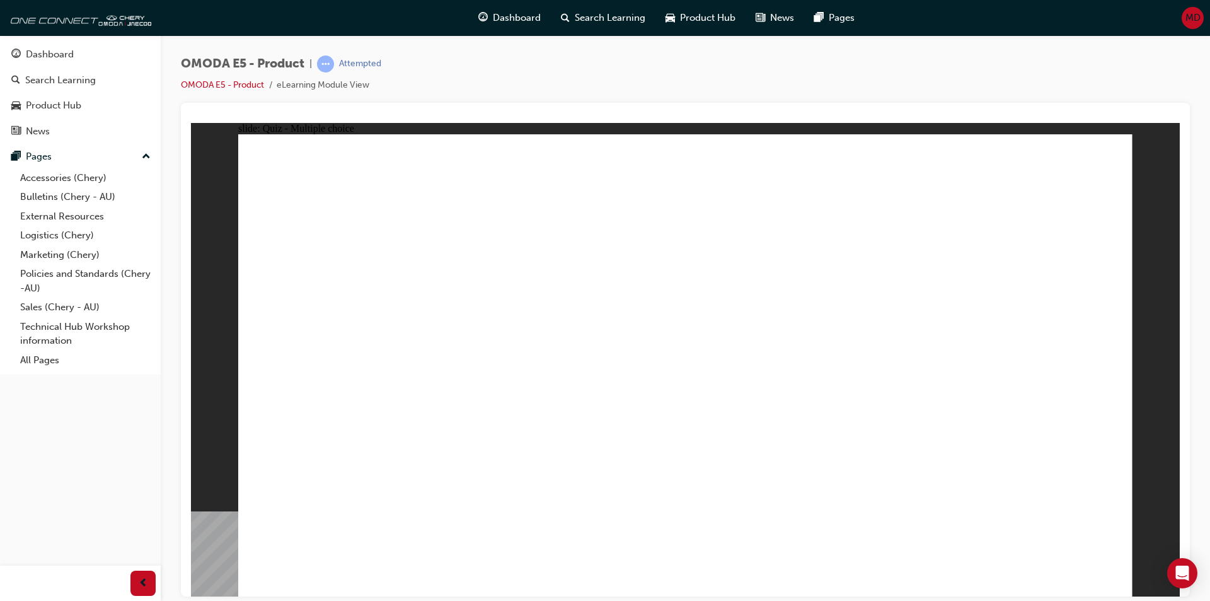
radio input "true"
